Goal: Task Accomplishment & Management: Complete application form

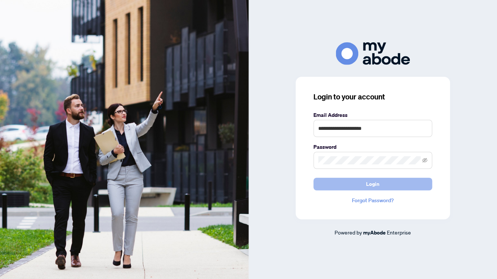
click at [339, 183] on button "Login" at bounding box center [372, 184] width 119 height 13
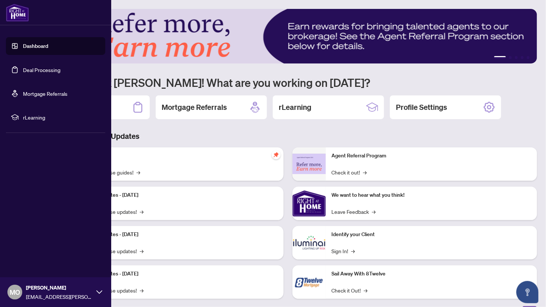
click at [37, 72] on link "Deal Processing" at bounding box center [41, 69] width 37 height 7
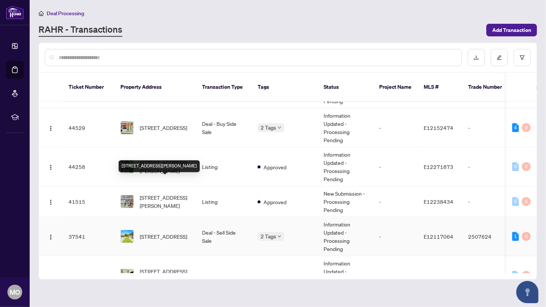
scroll to position [201, 0]
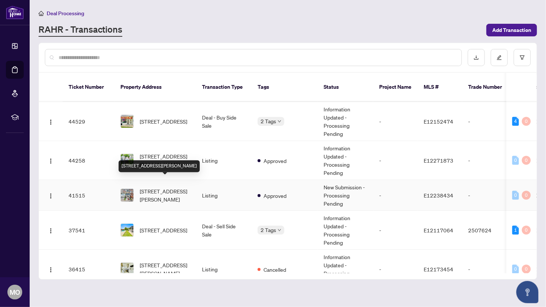
click at [163, 188] on span "[STREET_ADDRESS][PERSON_NAME]" at bounding box center [165, 195] width 50 height 16
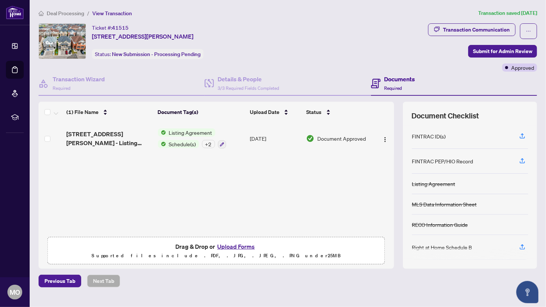
click at [246, 244] on button "Upload Forms" at bounding box center [236, 247] width 42 height 10
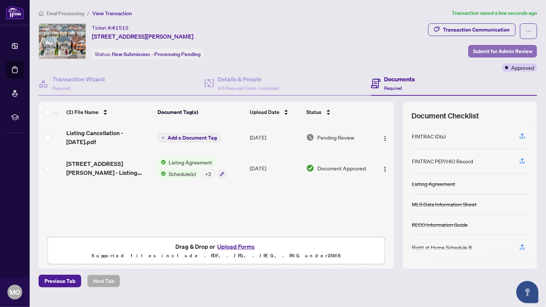
click at [502, 51] on span "Submit for Admin Review" at bounding box center [502, 51] width 59 height 12
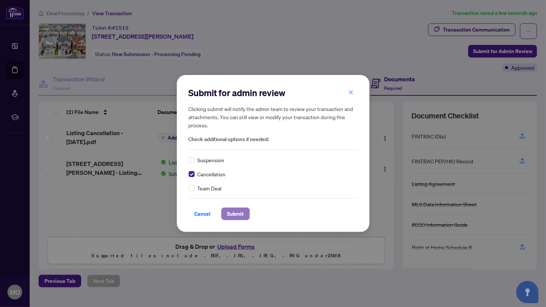
click at [239, 211] on span "Submit" at bounding box center [235, 214] width 17 height 12
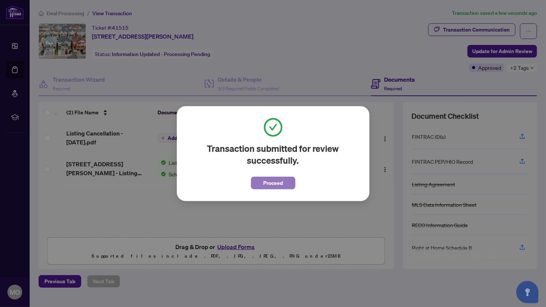
click at [263, 181] on button "Proceed" at bounding box center [273, 183] width 45 height 13
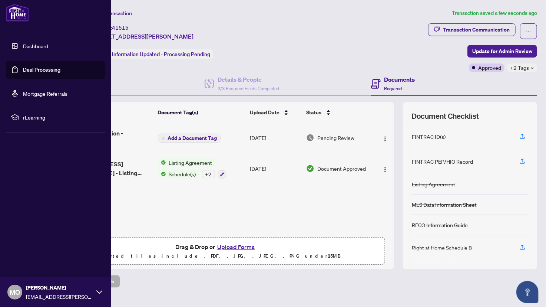
click at [38, 70] on link "Deal Processing" at bounding box center [41, 69] width 37 height 7
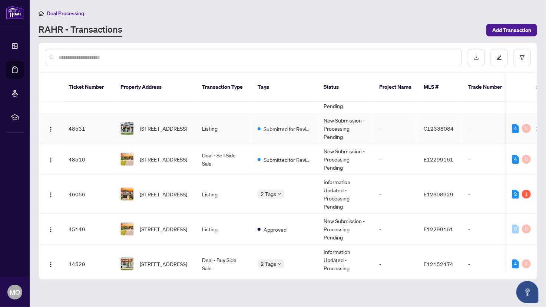
scroll to position [75, 0]
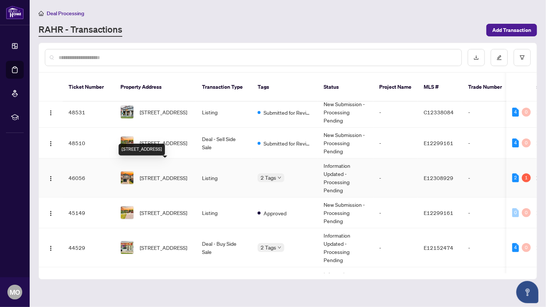
click at [144, 174] on span "211 Andona Cres, Toronto, Ontario M1C 5J8, Canada" at bounding box center [163, 178] width 47 height 8
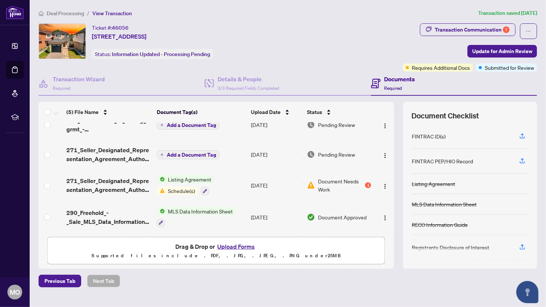
scroll to position [13, 0]
click at [345, 184] on span "Document Needs Work" at bounding box center [341, 185] width 46 height 16
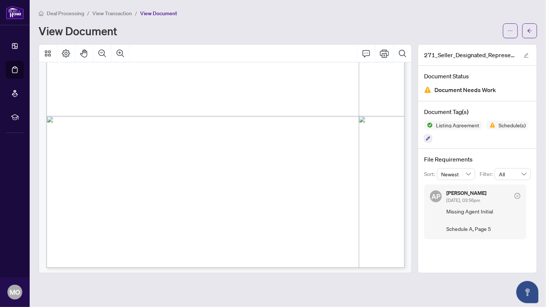
scroll to position [2173, 0]
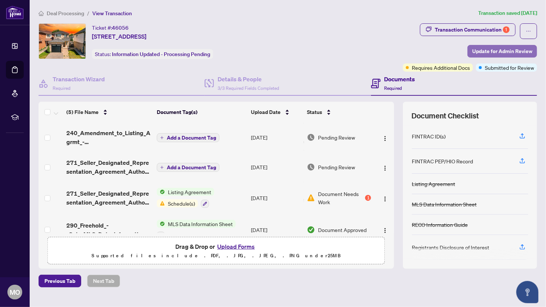
click at [495, 49] on span "Update for Admin Review" at bounding box center [503, 51] width 60 height 12
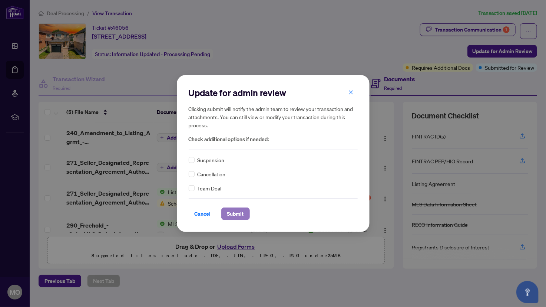
click at [237, 214] on span "Submit" at bounding box center [235, 214] width 17 height 12
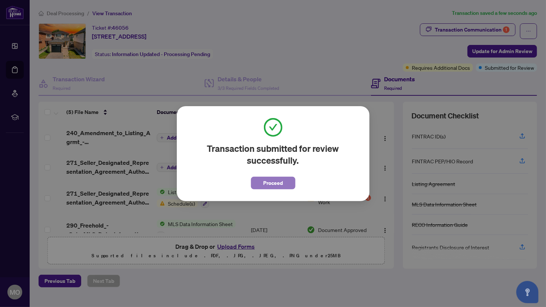
click at [281, 185] on span "Proceed" at bounding box center [273, 183] width 20 height 12
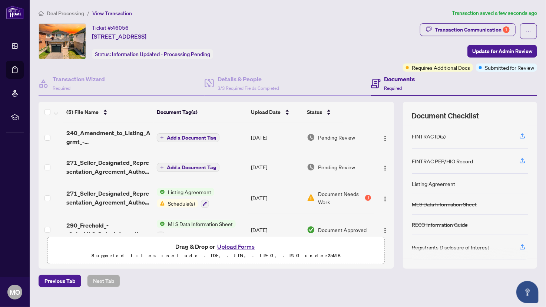
scroll to position [44, 0]
